Goal: Transaction & Acquisition: Download file/media

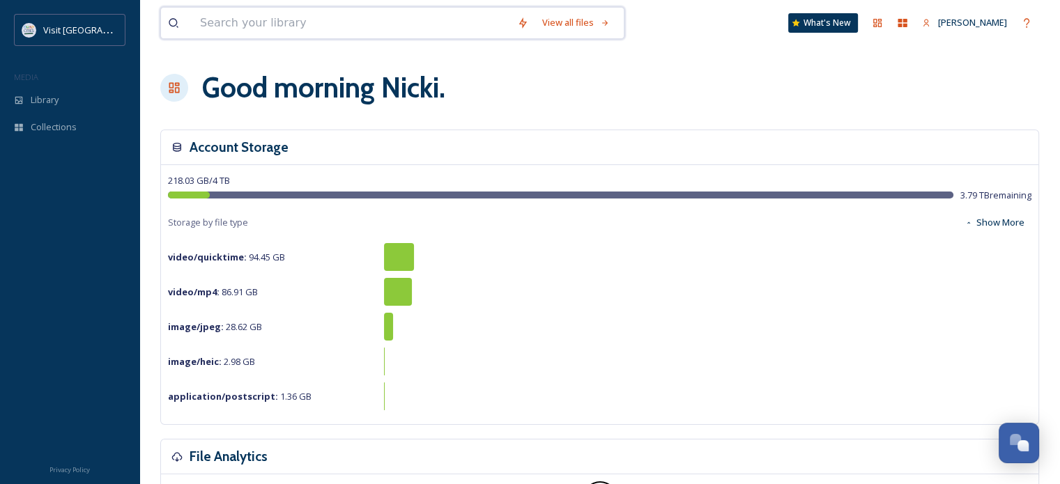
click at [327, 24] on input at bounding box center [351, 23] width 317 height 31
type input "hotels"
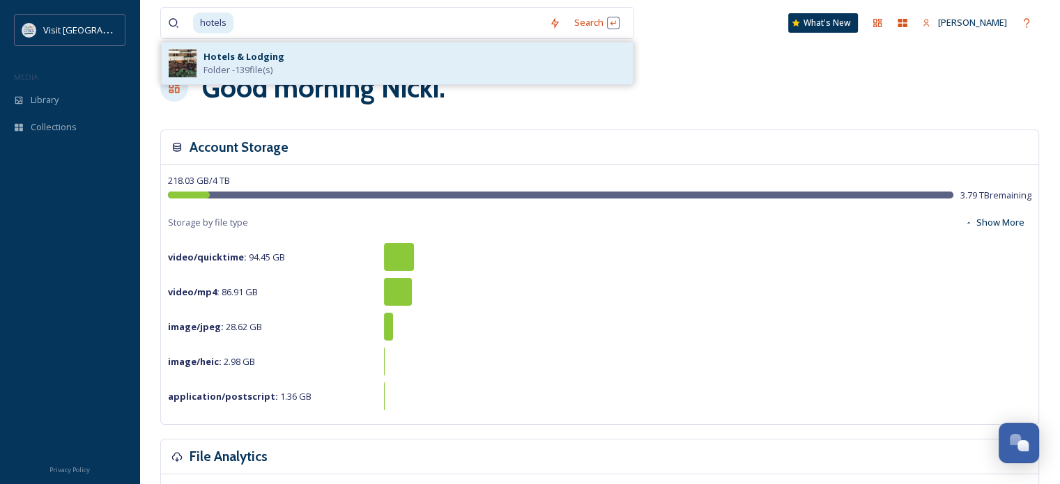
click at [244, 60] on strong "Hotels & Lodging" at bounding box center [243, 56] width 81 height 13
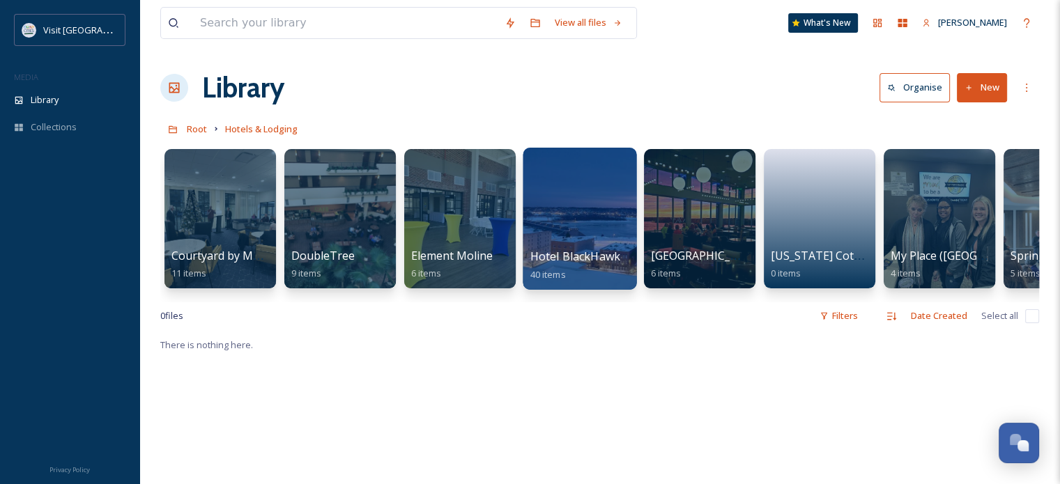
click at [578, 183] on div at bounding box center [580, 219] width 114 height 142
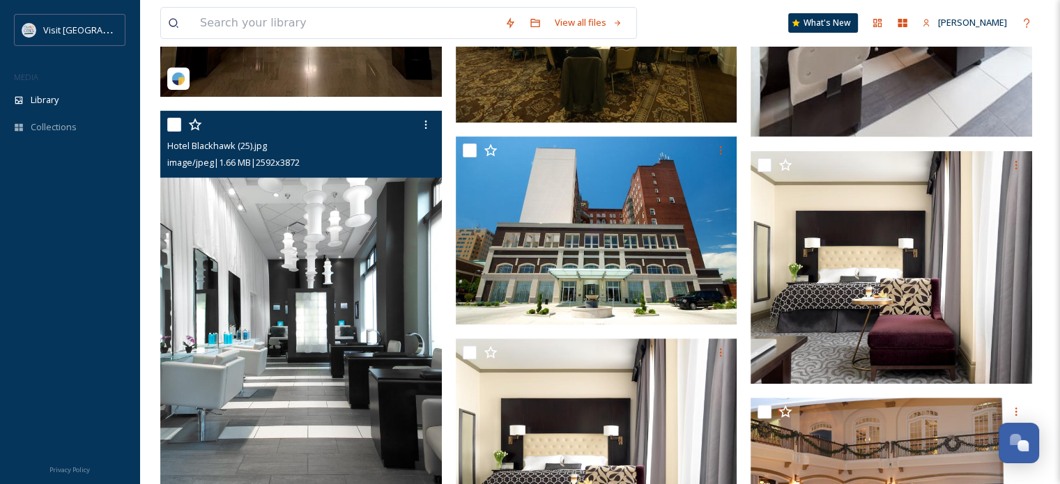
scroll to position [418, 0]
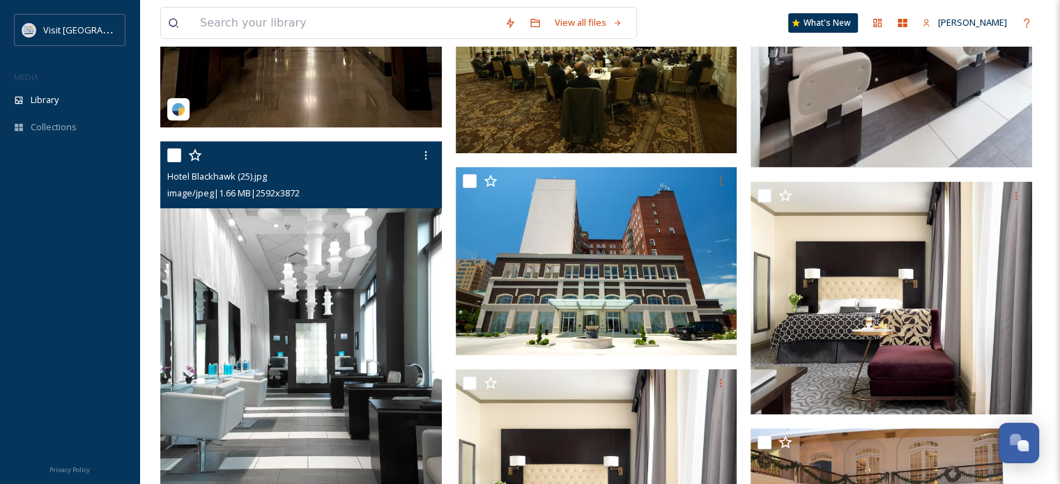
click at [175, 156] on input "checkbox" at bounding box center [174, 155] width 14 height 14
checkbox input "true"
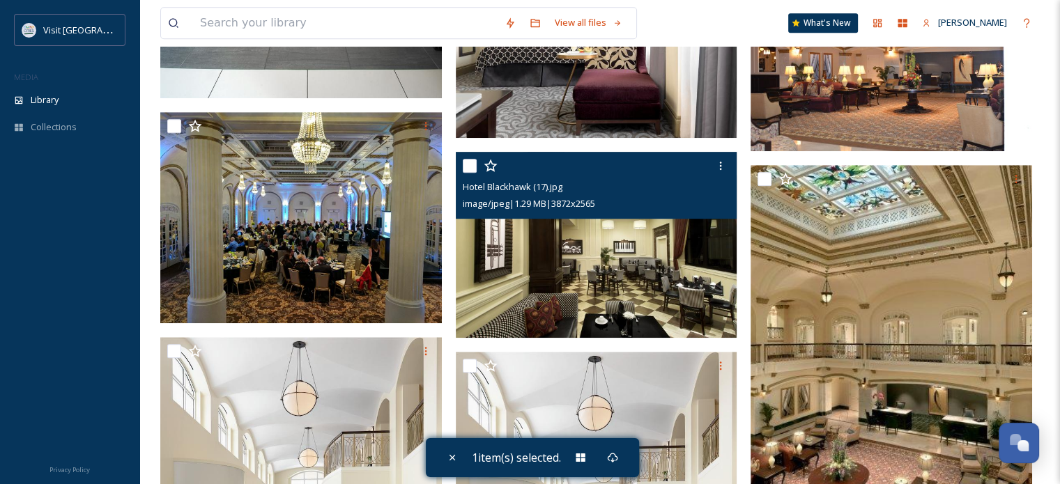
scroll to position [906, 0]
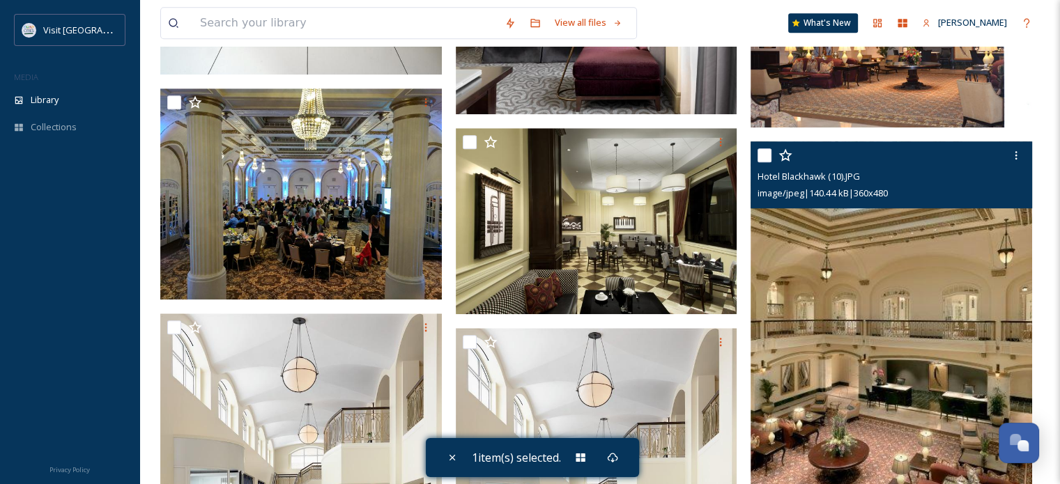
click at [767, 154] on input "checkbox" at bounding box center [764, 155] width 14 height 14
checkbox input "true"
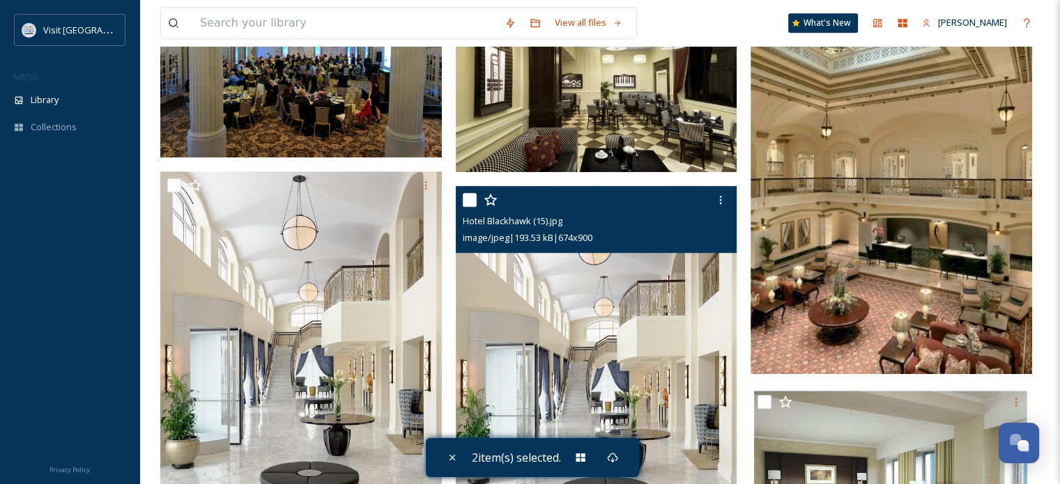
scroll to position [1045, 0]
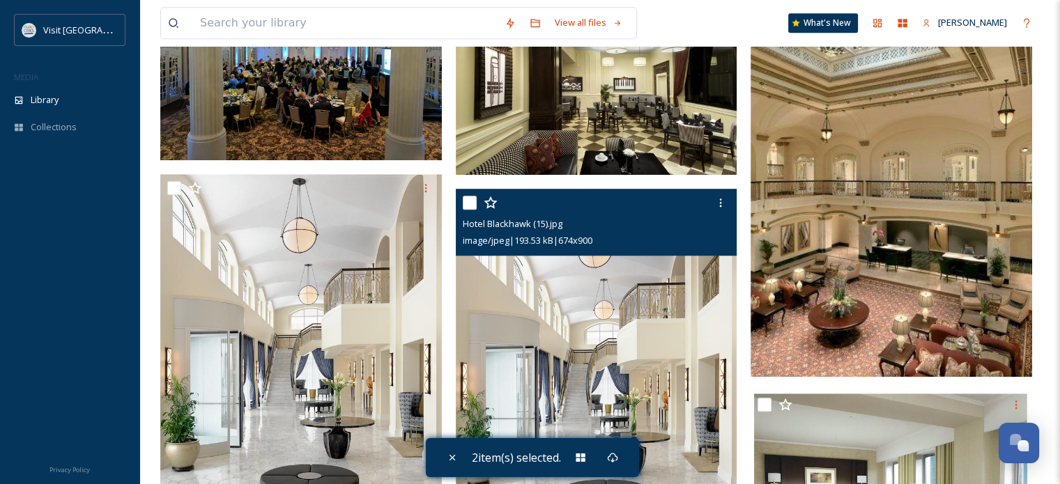
click at [471, 203] on input "checkbox" at bounding box center [470, 203] width 14 height 14
checkbox input "true"
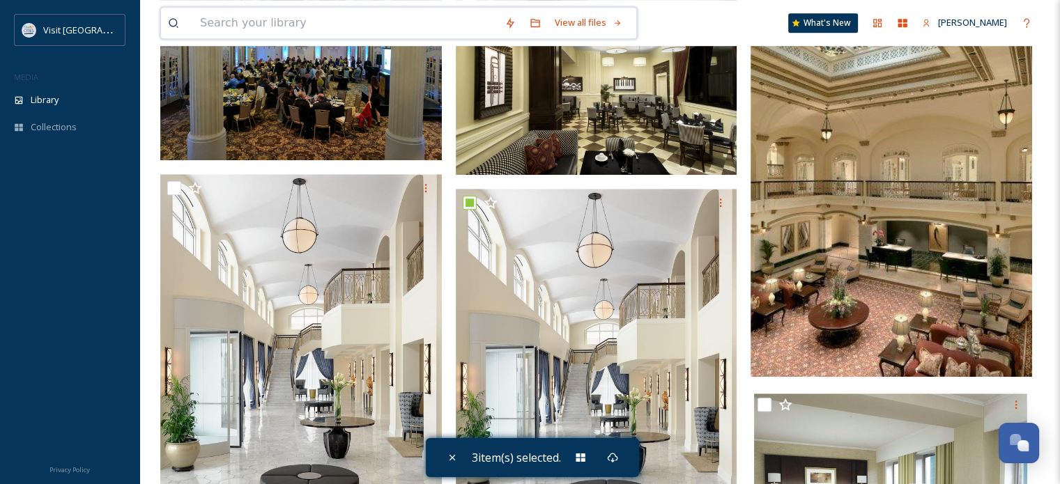
click at [276, 26] on input at bounding box center [345, 23] width 305 height 31
type input "isle"
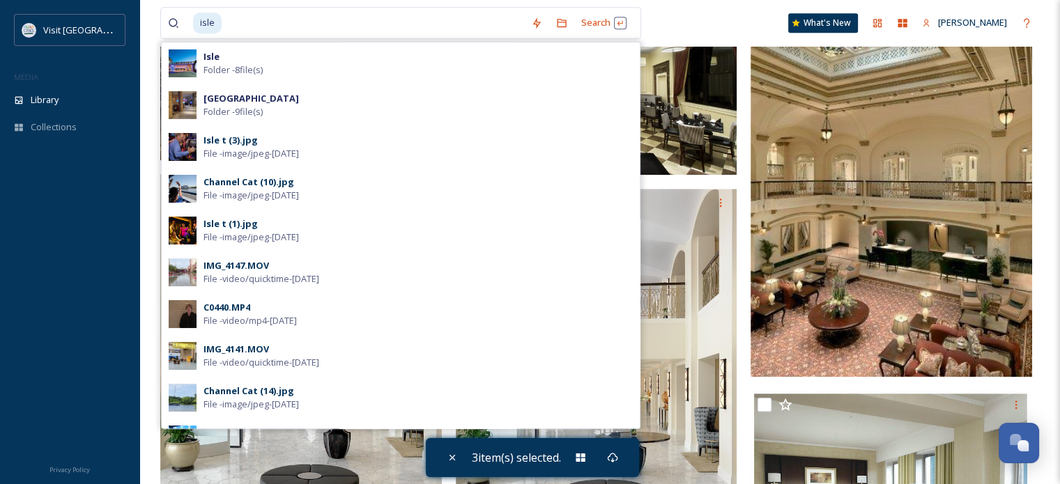
click at [303, 105] on div "[GEOGRAPHIC_DATA] - 9 file(s)" at bounding box center [417, 105] width 429 height 26
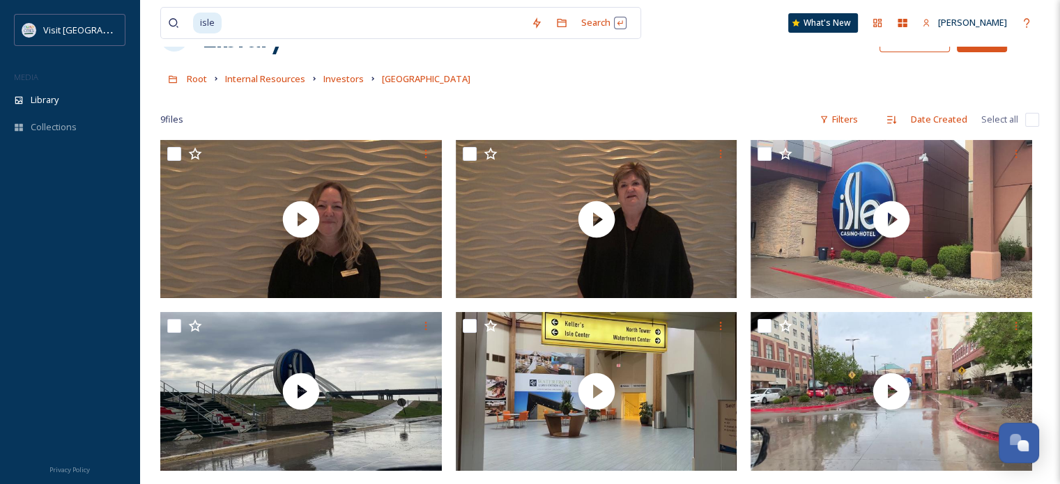
scroll to position [23, 0]
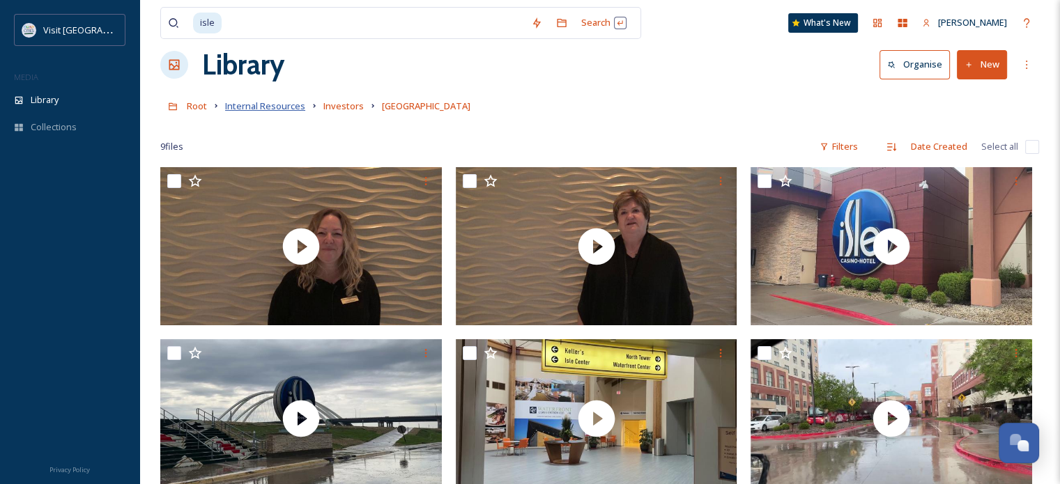
click at [256, 107] on span "Internal Resources" at bounding box center [265, 106] width 80 height 13
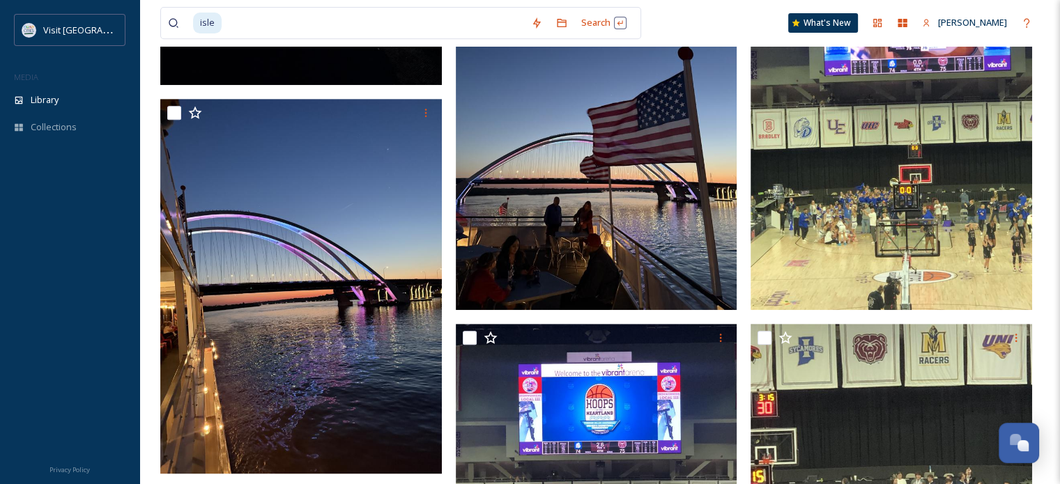
scroll to position [209, 0]
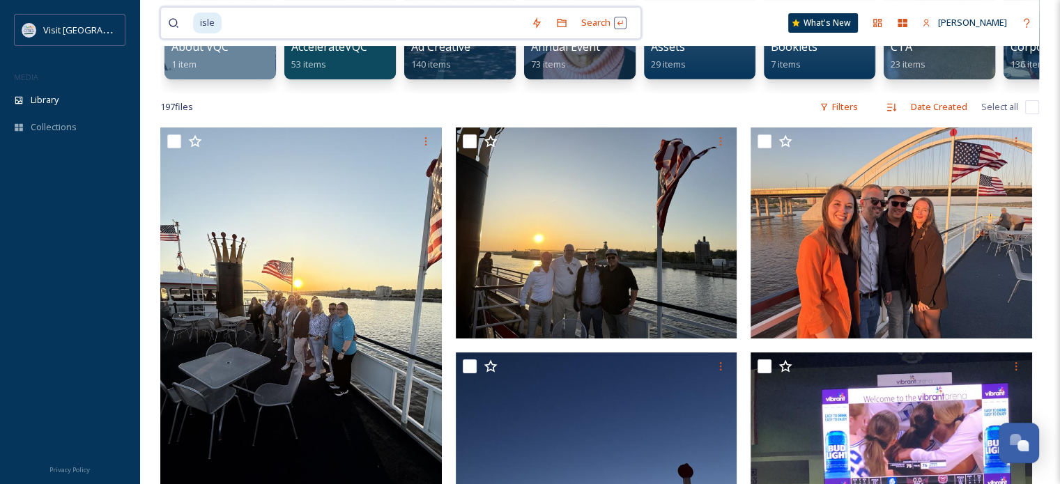
click at [239, 22] on input at bounding box center [373, 23] width 301 height 31
type input "i"
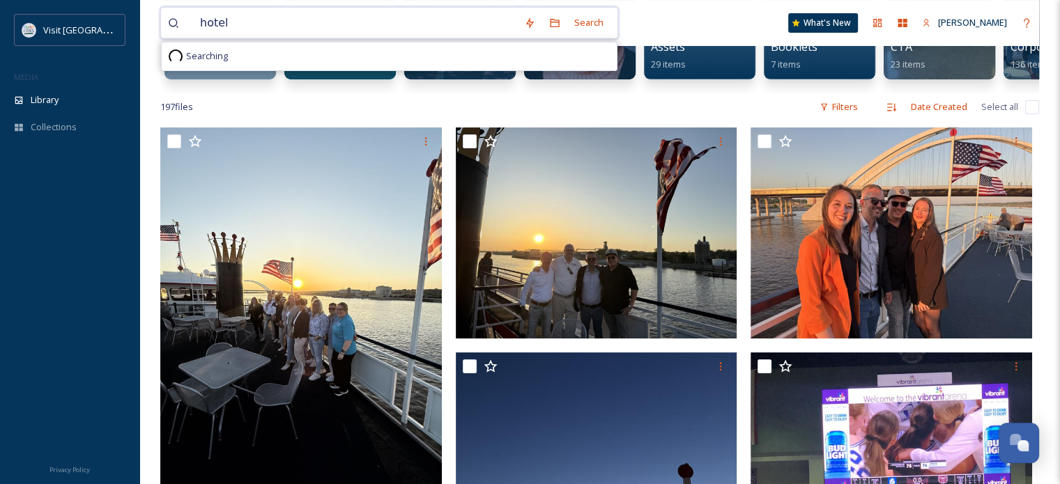
type input "hotels"
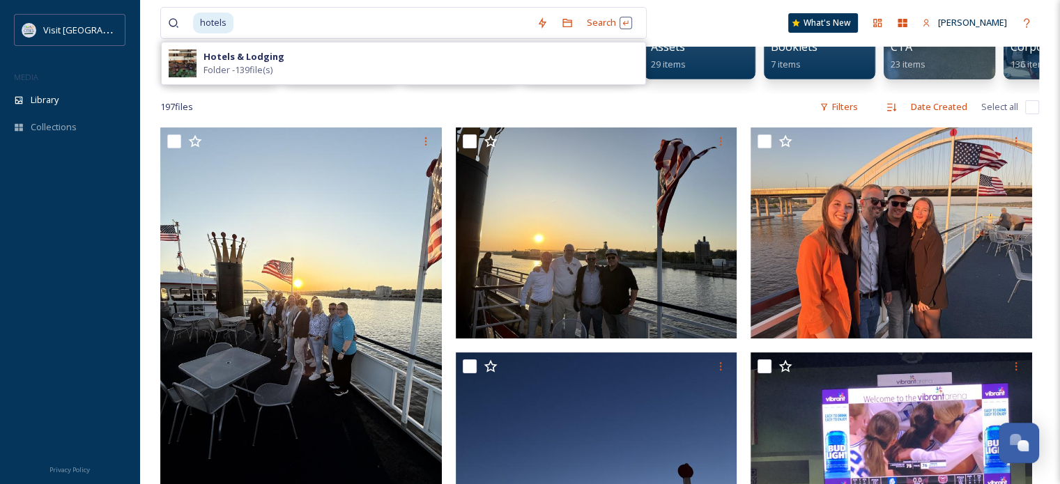
click at [247, 63] on span "Folder - 139 file(s)" at bounding box center [237, 69] width 69 height 13
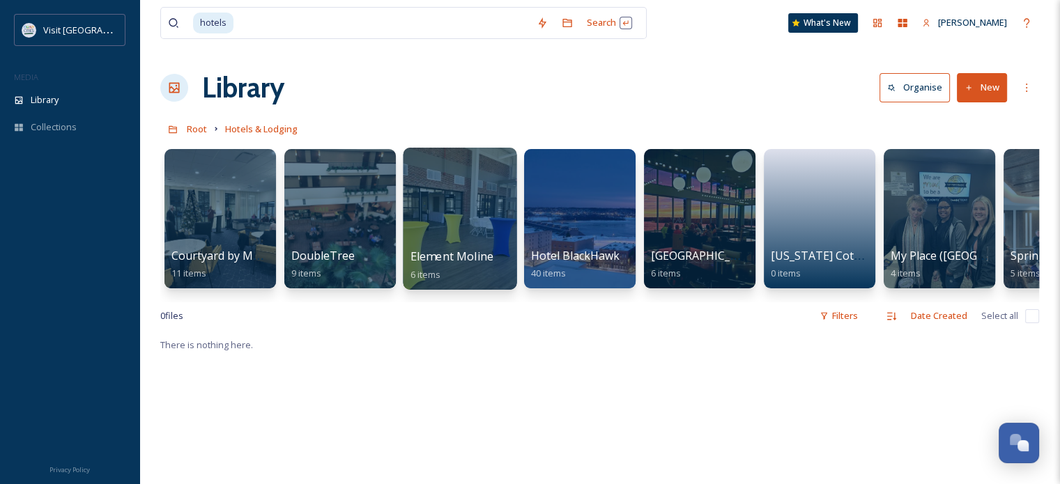
click at [445, 230] on div at bounding box center [460, 219] width 114 height 142
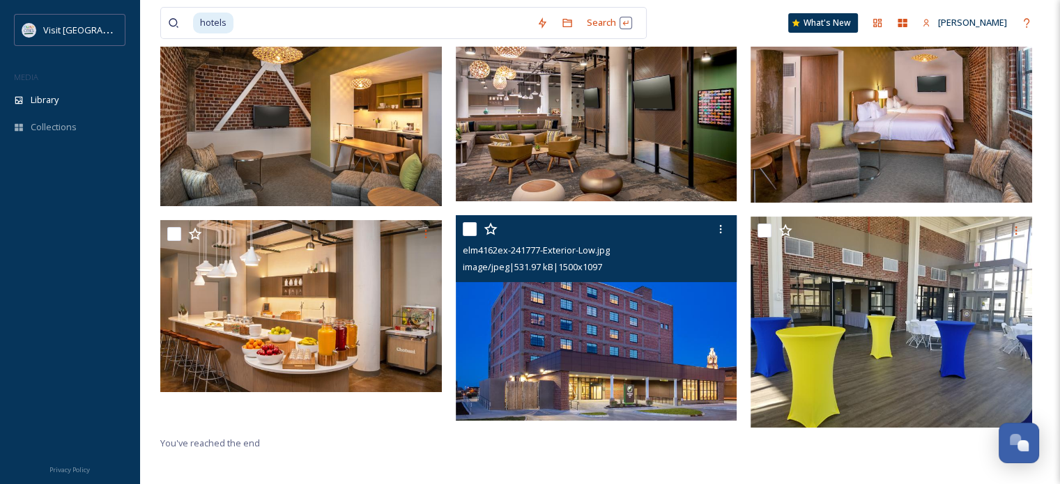
scroll to position [190, 0]
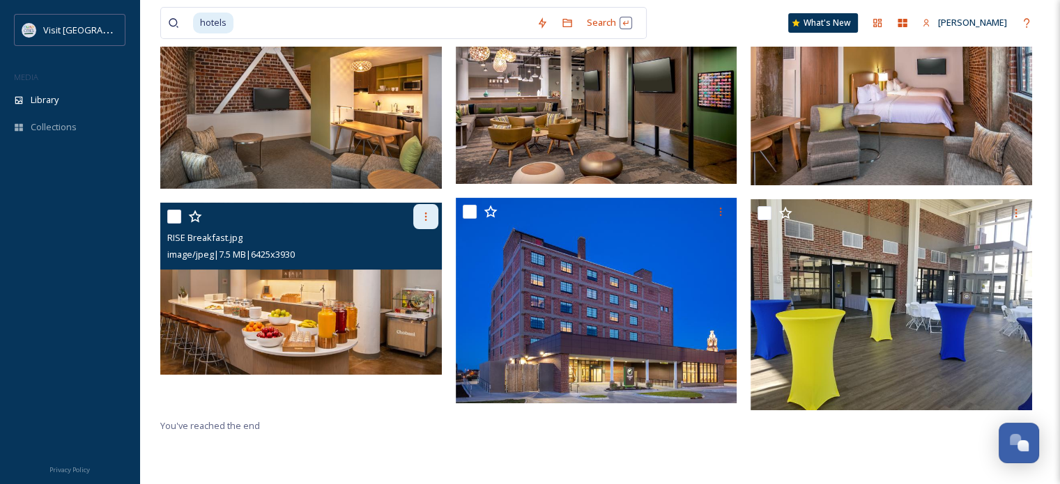
click at [425, 218] on icon at bounding box center [425, 217] width 2 height 8
click at [413, 275] on span "Download" at bounding box center [409, 274] width 43 height 13
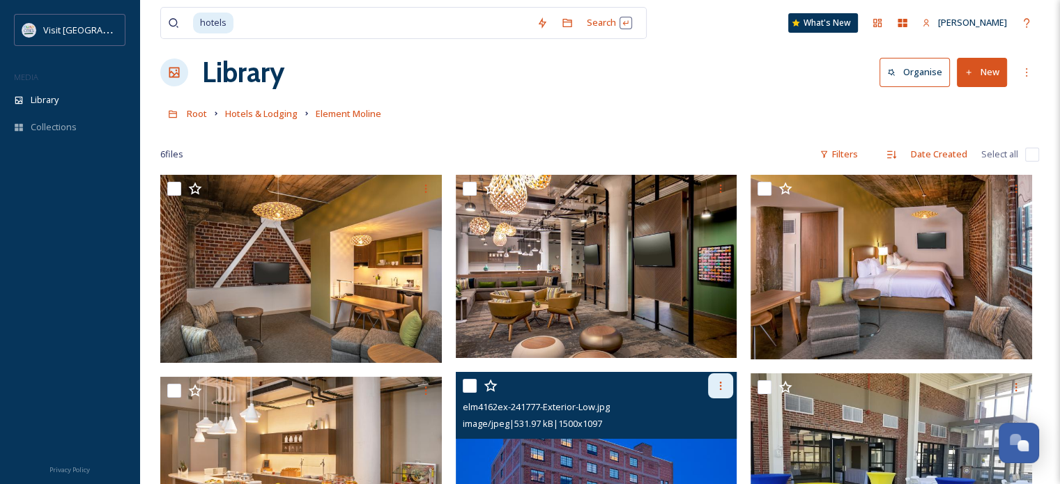
scroll to position [0, 0]
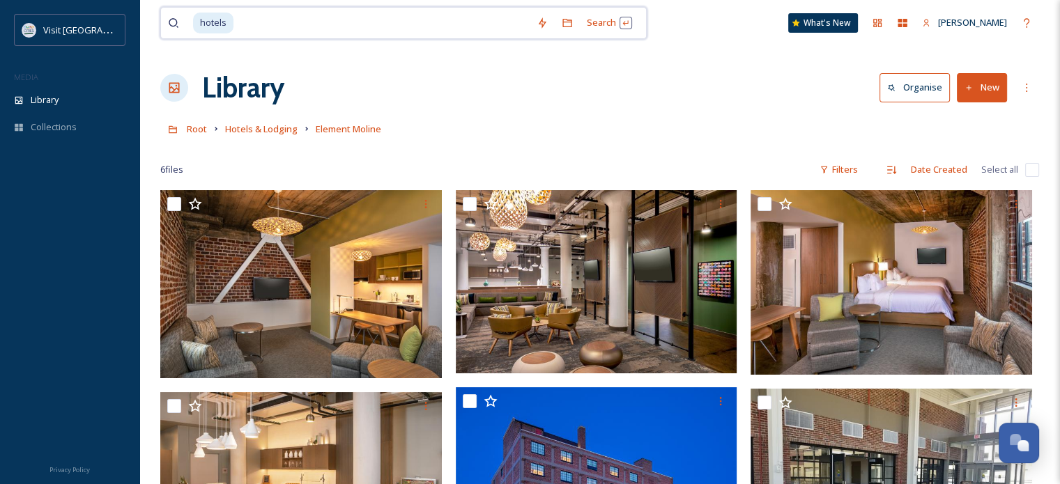
click at [385, 22] on input at bounding box center [382, 23] width 295 height 31
click at [263, 128] on span "Hotels & Lodging" at bounding box center [261, 129] width 72 height 13
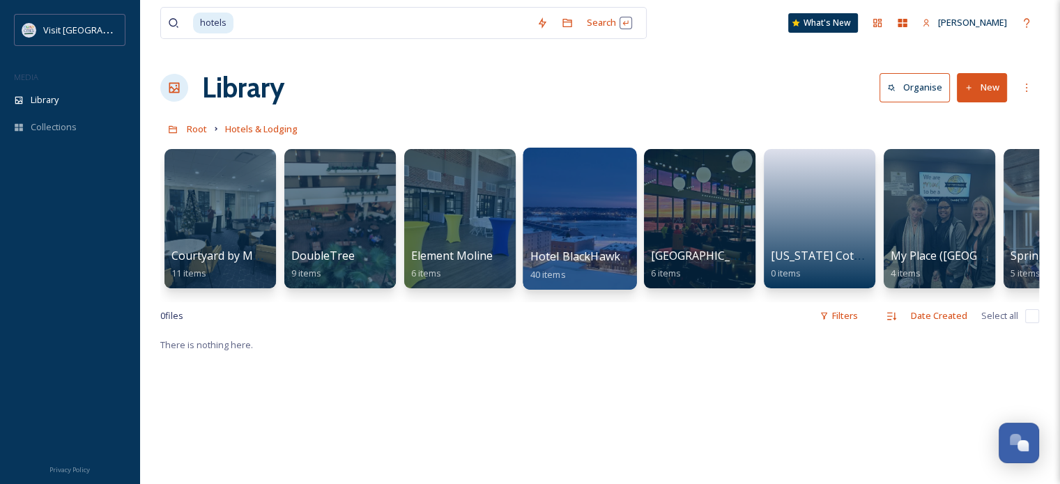
click at [585, 219] on div at bounding box center [580, 219] width 114 height 142
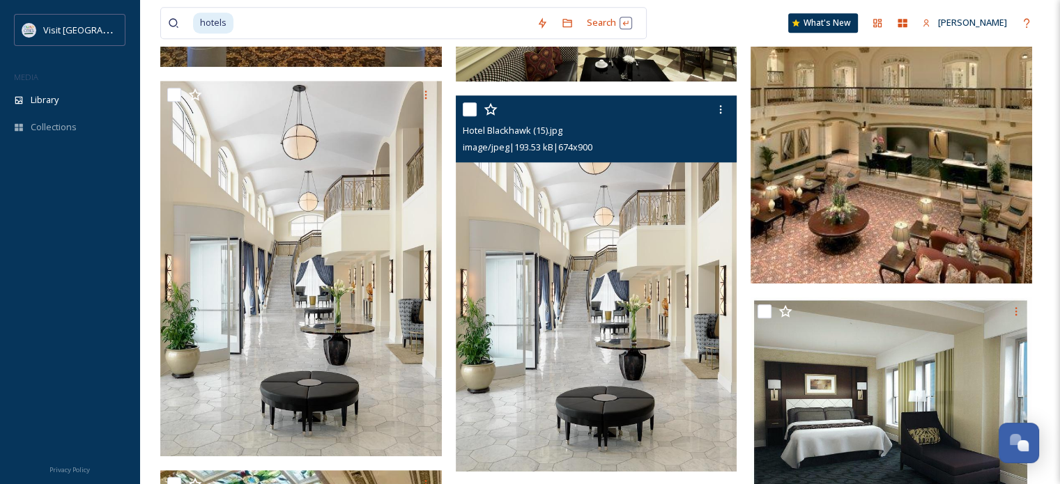
scroll to position [1115, 0]
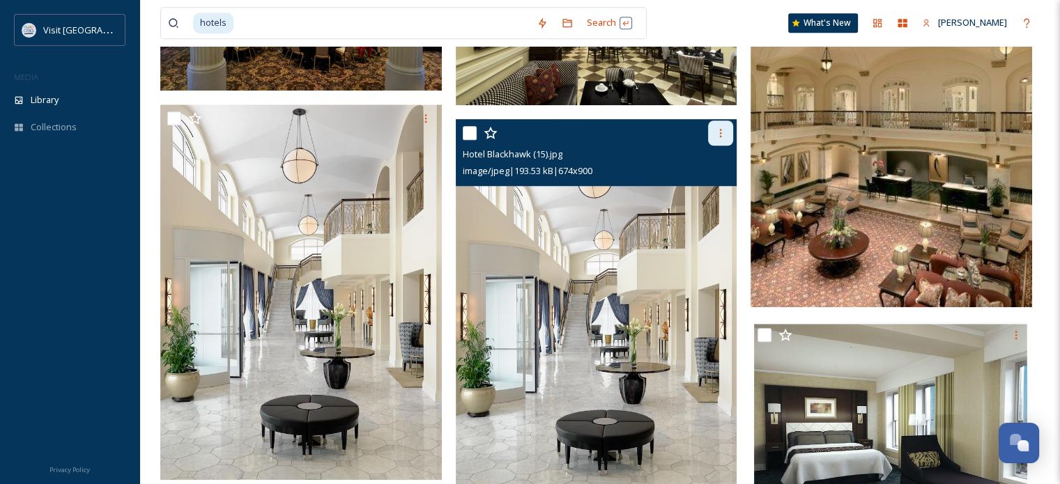
click at [716, 133] on icon at bounding box center [720, 133] width 11 height 11
click at [723, 191] on span "Download" at bounding box center [704, 191] width 43 height 13
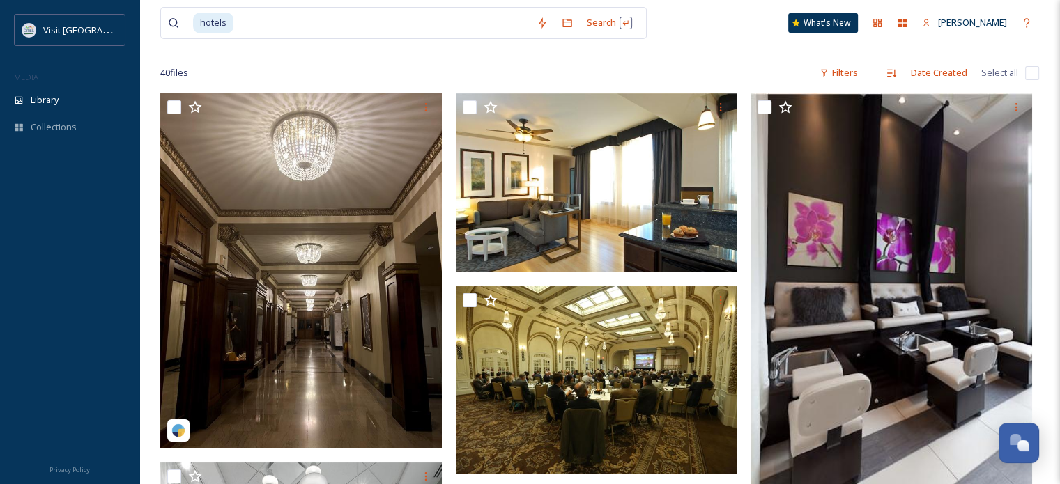
scroll to position [0, 0]
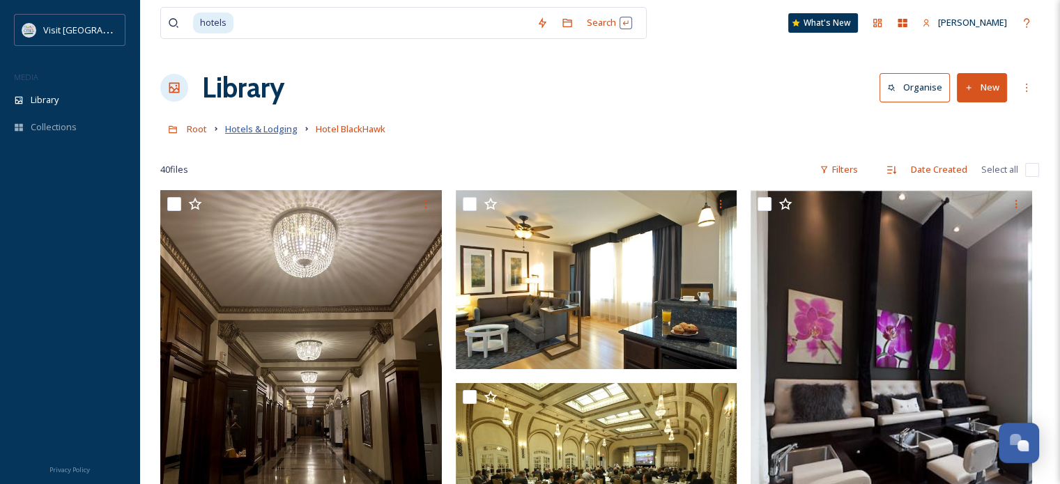
click at [258, 130] on span "Hotels & Lodging" at bounding box center [261, 129] width 72 height 13
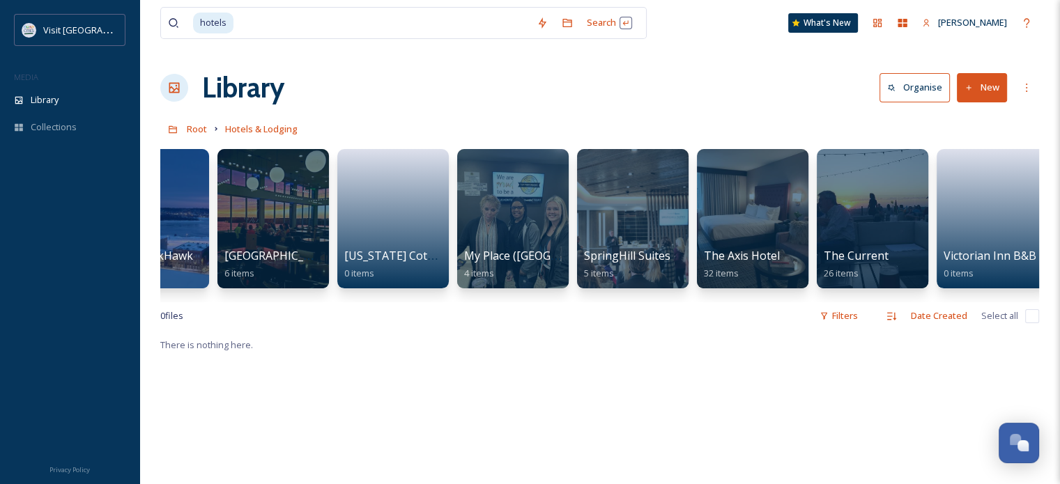
scroll to position [0, 440]
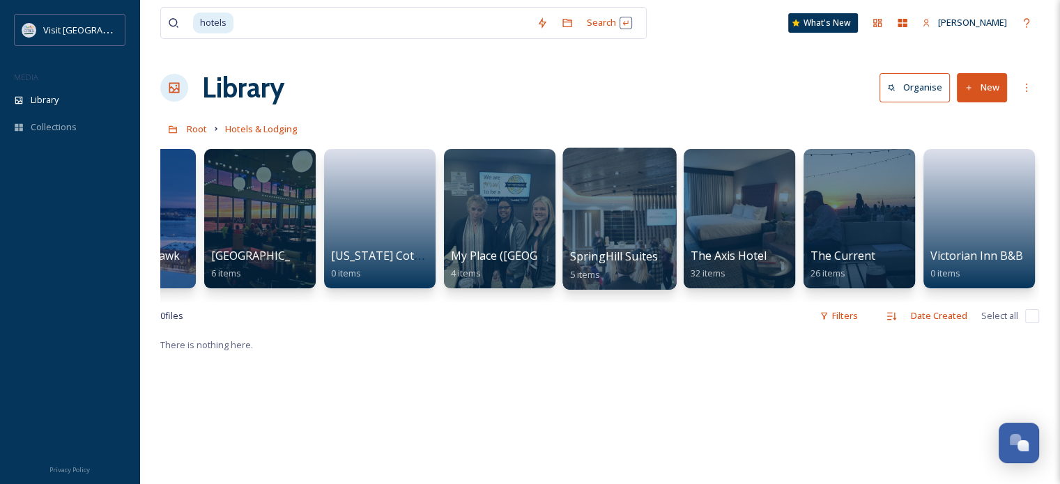
click at [622, 217] on div at bounding box center [619, 219] width 114 height 142
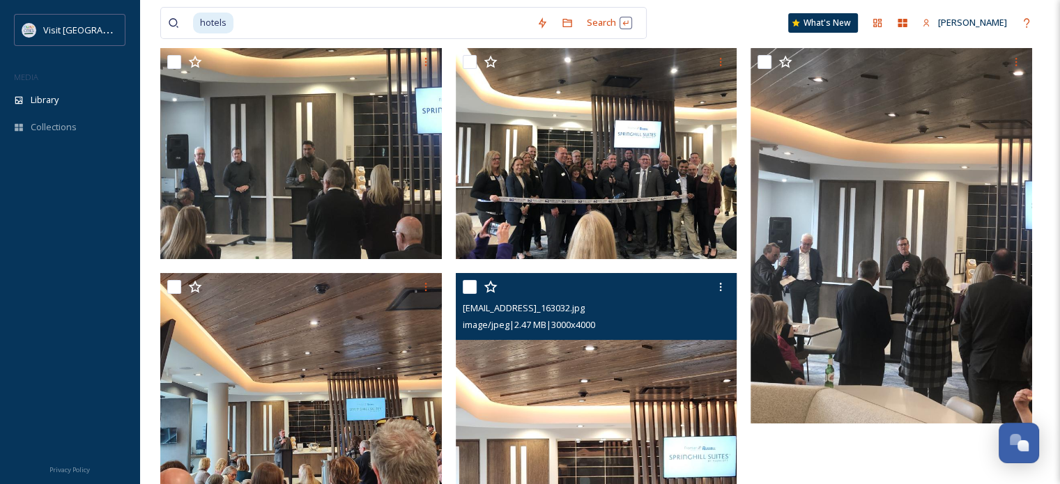
scroll to position [51, 0]
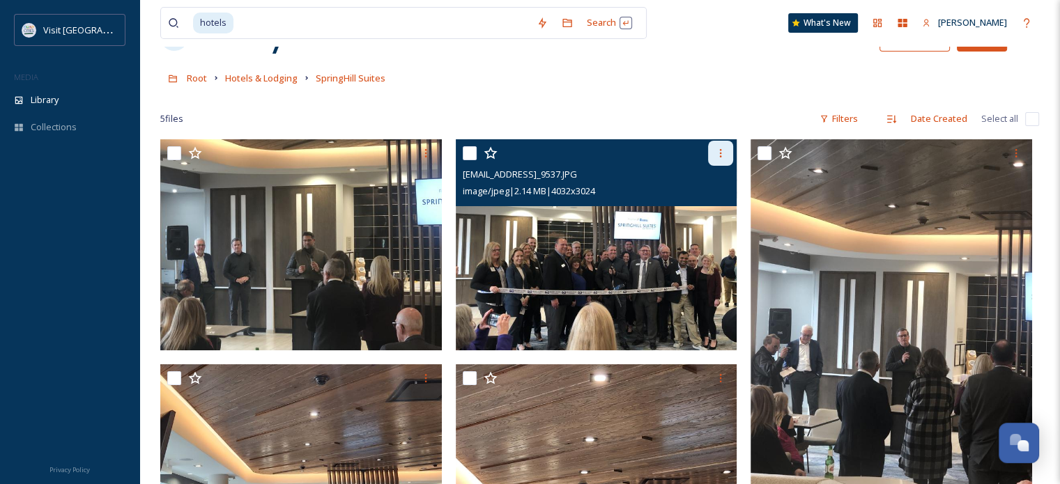
click at [723, 155] on icon at bounding box center [720, 153] width 11 height 11
click at [719, 208] on span "Download" at bounding box center [704, 210] width 43 height 13
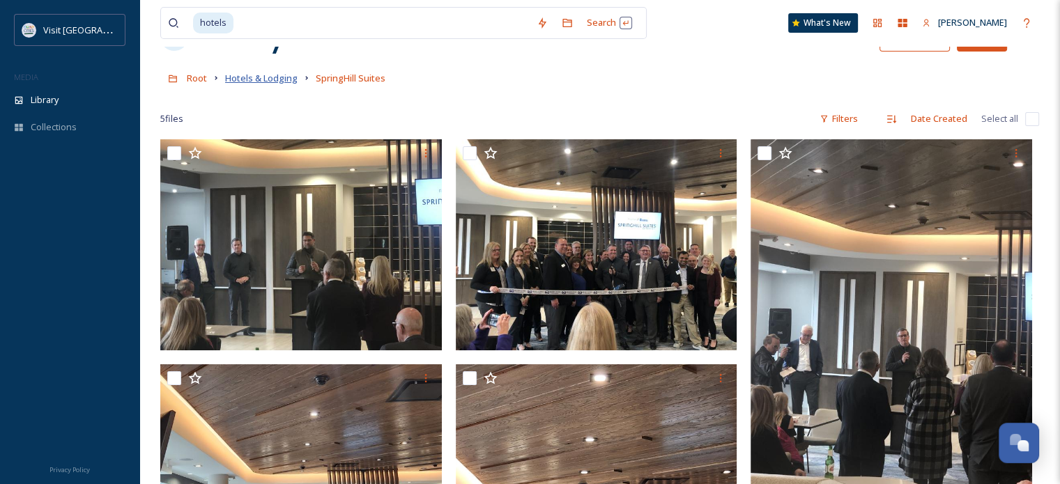
click at [262, 80] on span "Hotels & Lodging" at bounding box center [261, 78] width 72 height 13
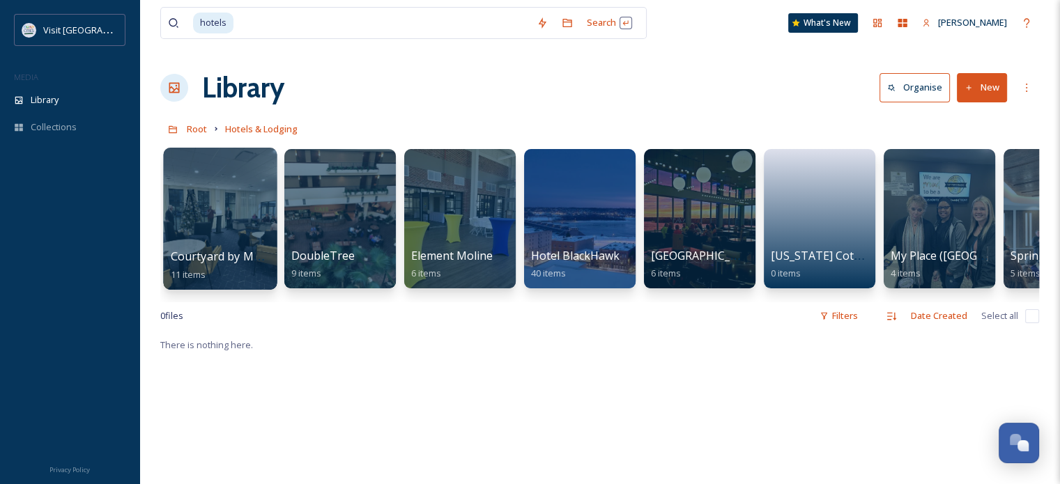
click at [226, 210] on div at bounding box center [220, 219] width 114 height 142
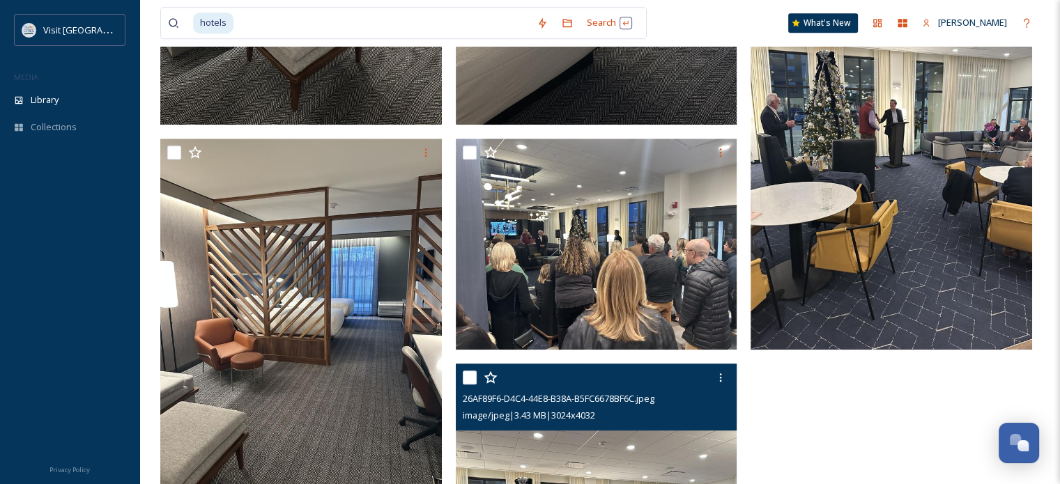
scroll to position [1024, 0]
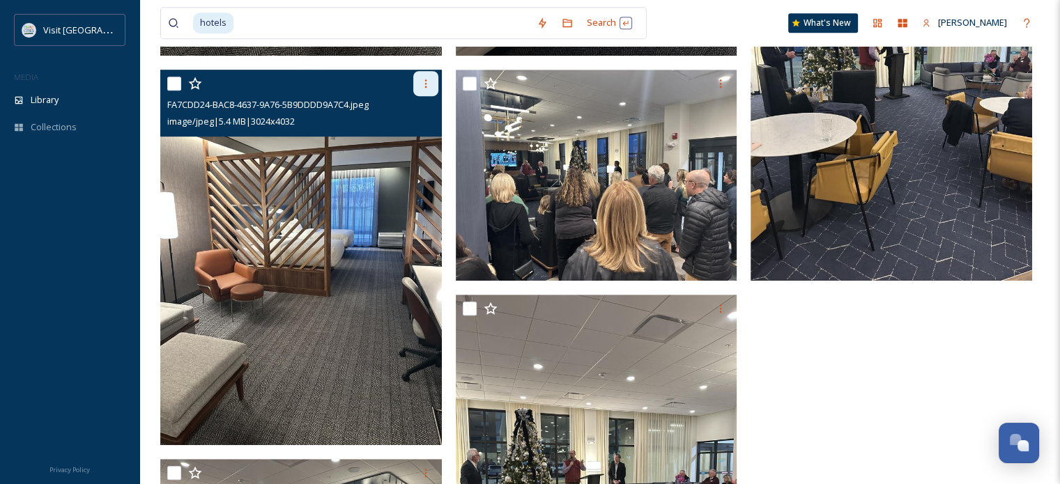
click at [426, 83] on icon at bounding box center [425, 83] width 11 height 11
click at [416, 144] on span "Download" at bounding box center [409, 140] width 43 height 13
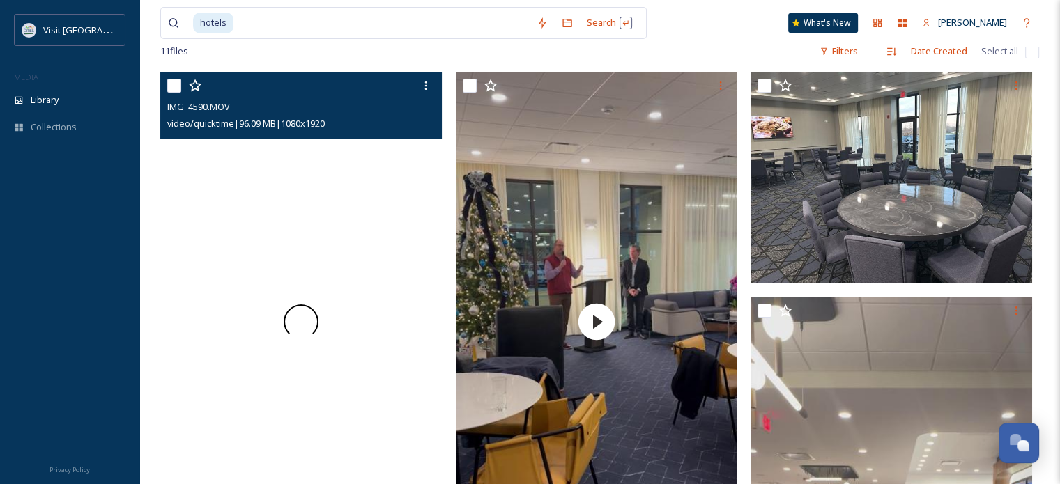
scroll to position [0, 0]
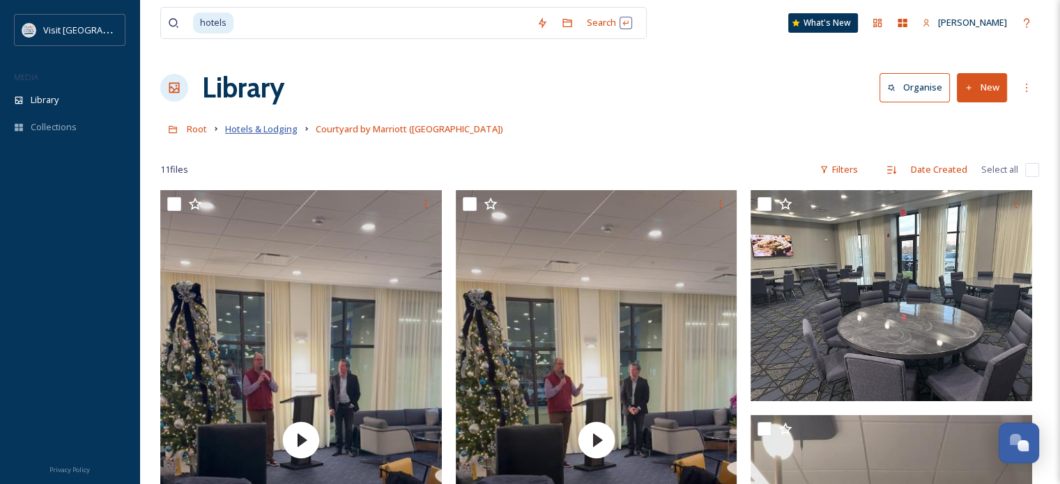
click at [265, 131] on span "Hotels & Lodging" at bounding box center [261, 129] width 72 height 13
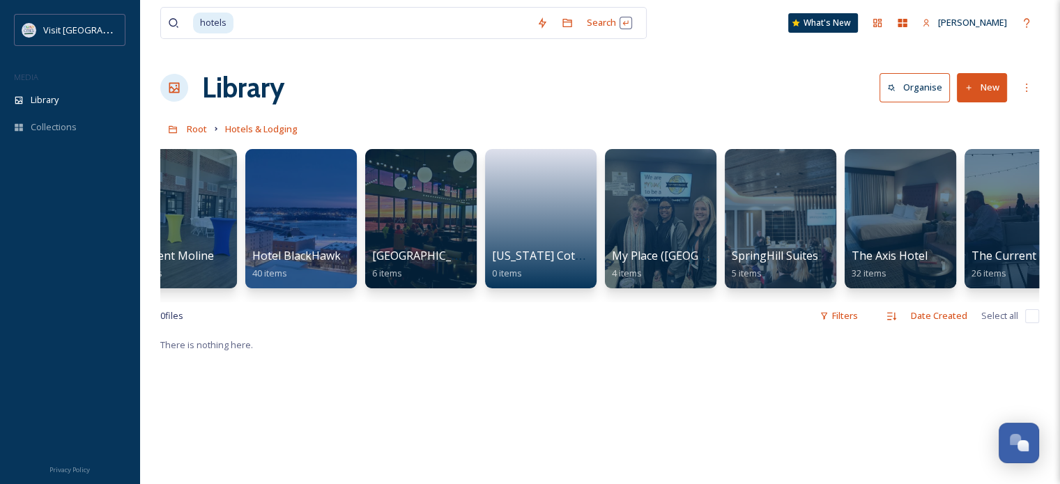
scroll to position [0, 440]
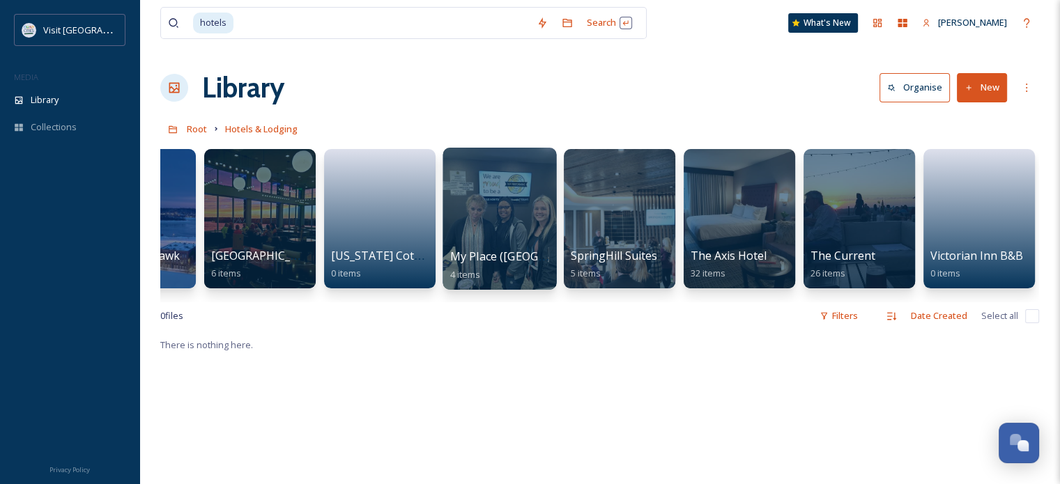
click at [500, 220] on div at bounding box center [500, 219] width 114 height 142
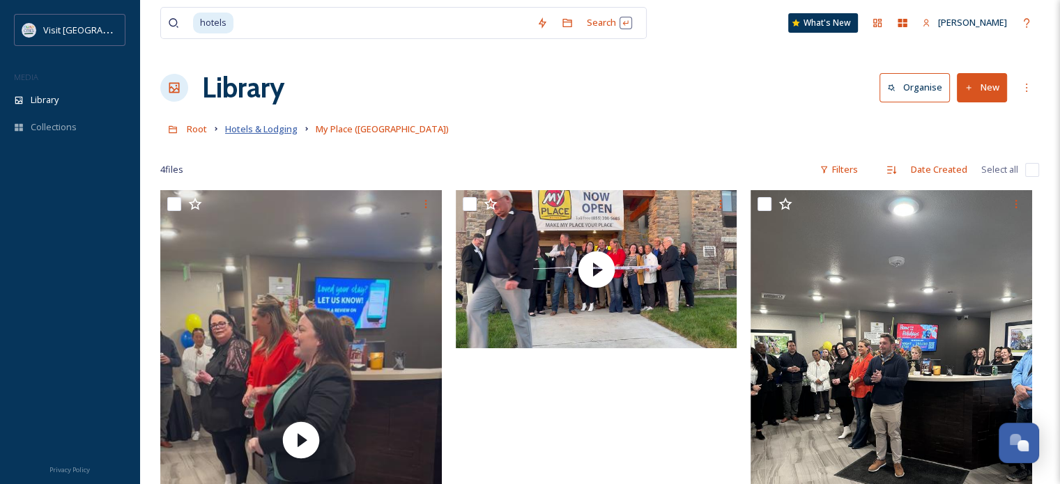
click at [248, 132] on span "Hotels & Lodging" at bounding box center [261, 129] width 72 height 13
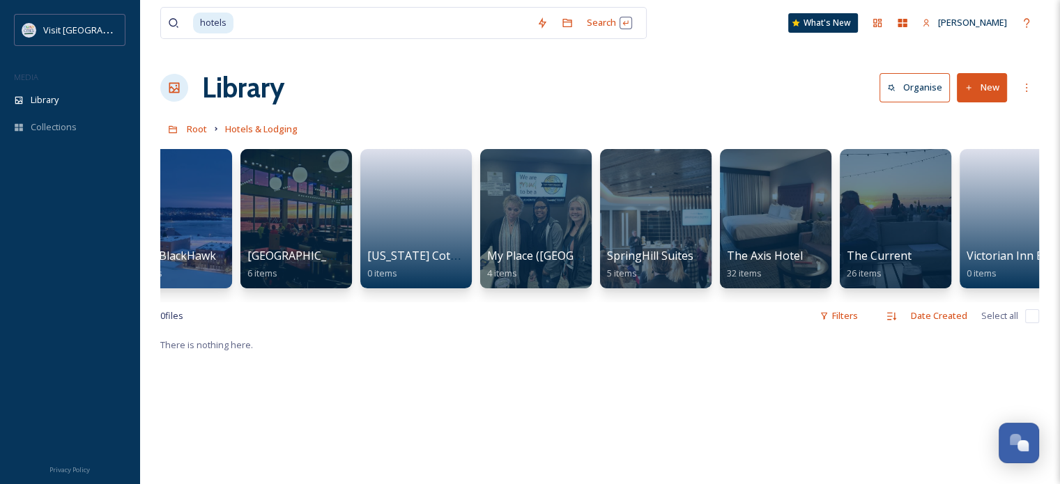
scroll to position [0, 440]
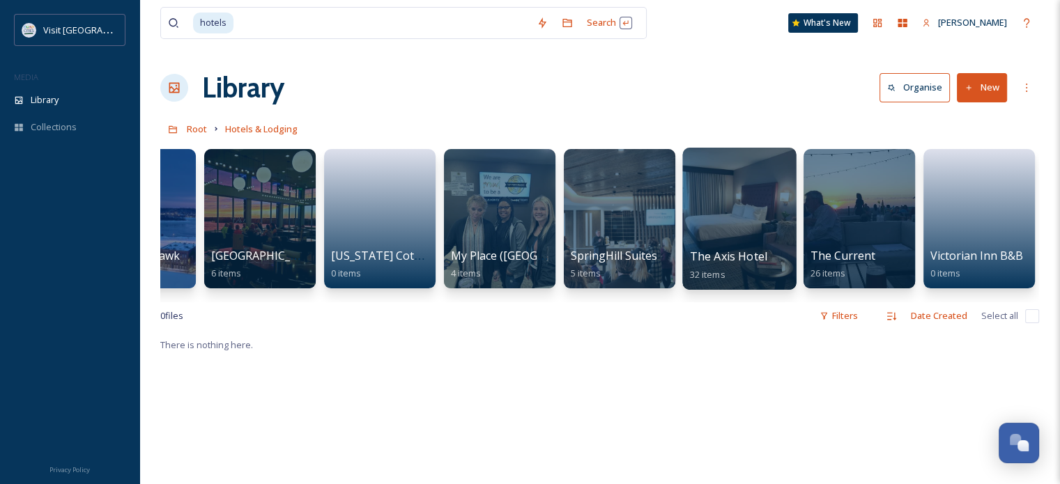
click at [716, 242] on div at bounding box center [739, 219] width 114 height 142
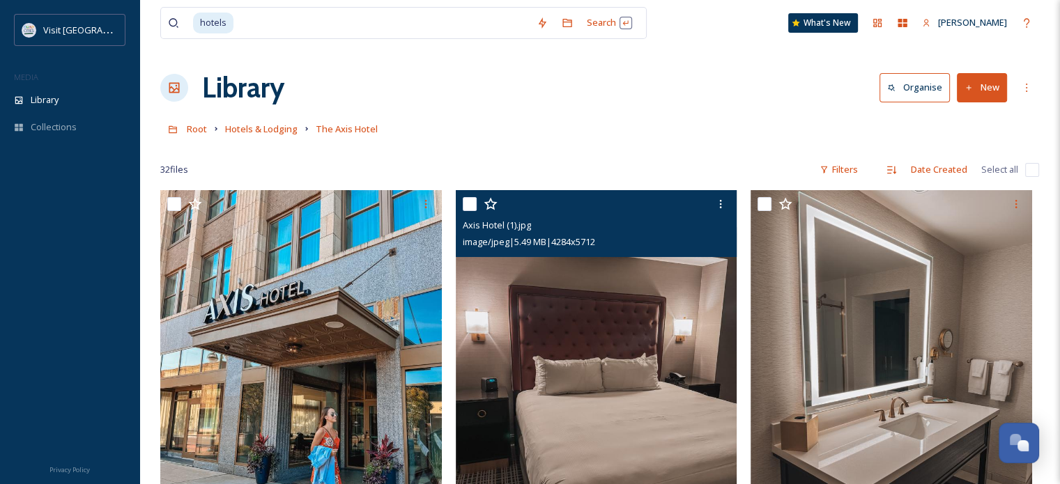
scroll to position [139, 0]
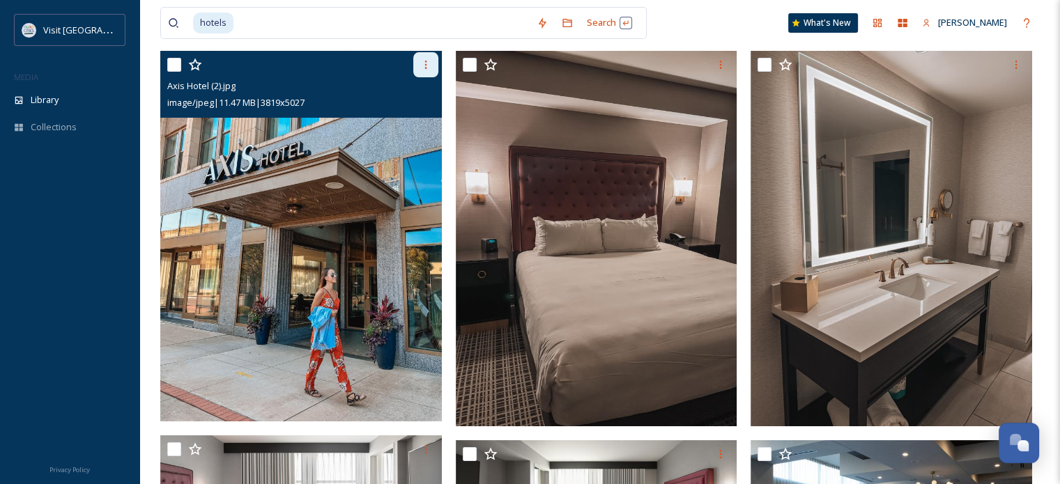
click at [424, 68] on icon at bounding box center [425, 65] width 2 height 8
click at [420, 128] on span "Download" at bounding box center [409, 122] width 43 height 13
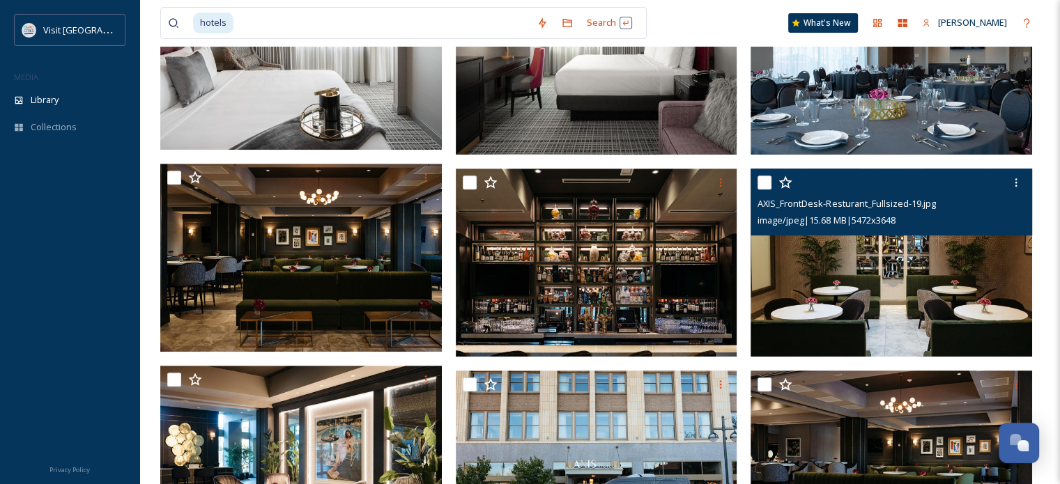
scroll to position [697, 0]
